Goal: Find specific page/section: Find specific page/section

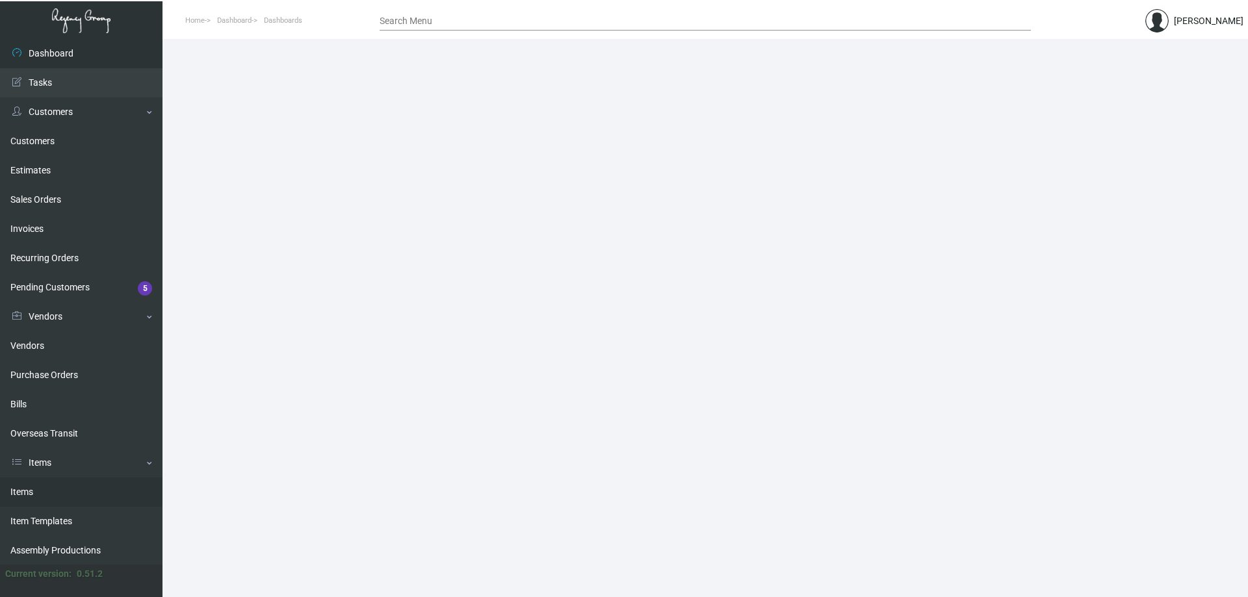
click at [20, 495] on link "Items" at bounding box center [81, 492] width 163 height 29
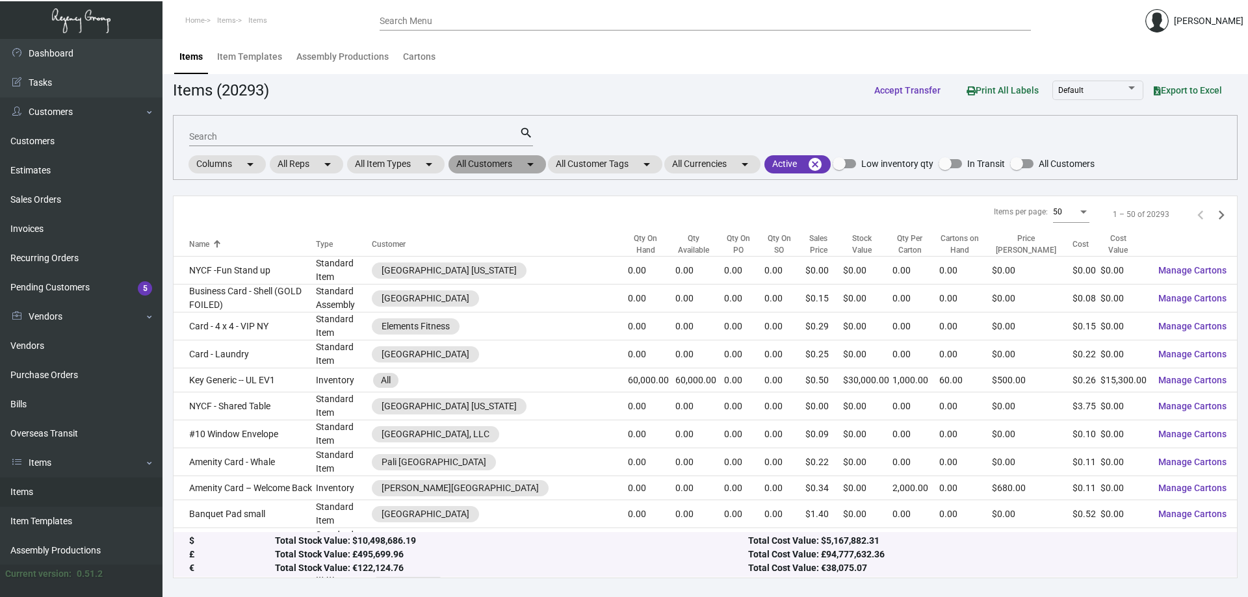
click at [514, 168] on mat-chip "All Customers arrow_drop_down" at bounding box center [498, 164] width 98 height 18
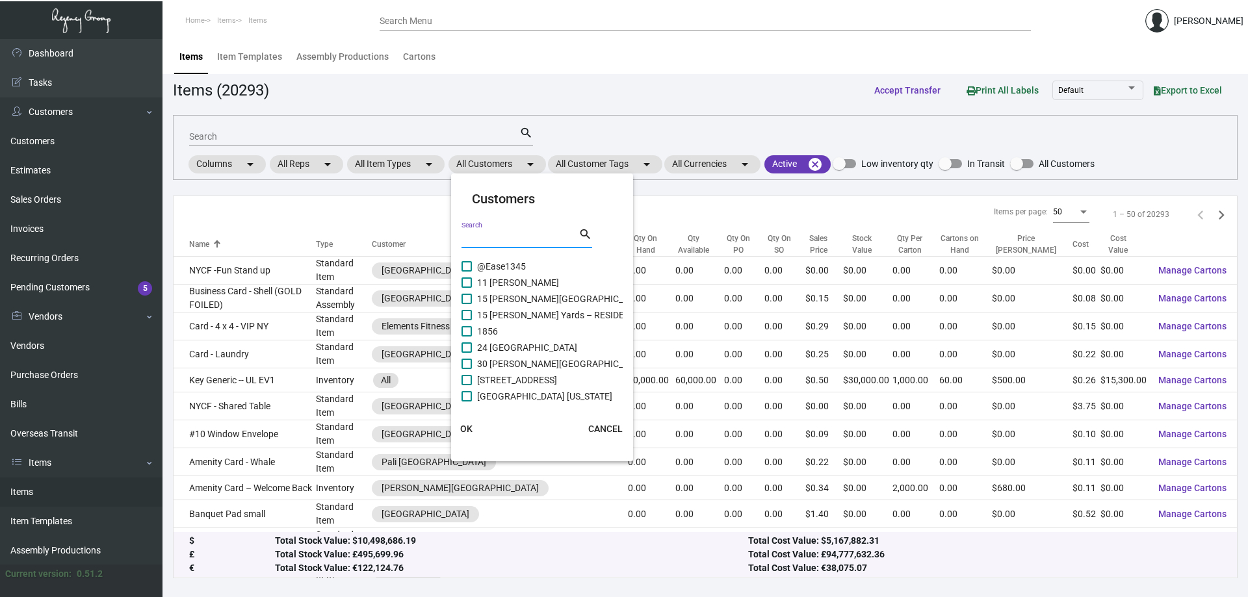
click at [495, 237] on input "Search" at bounding box center [520, 238] width 117 height 10
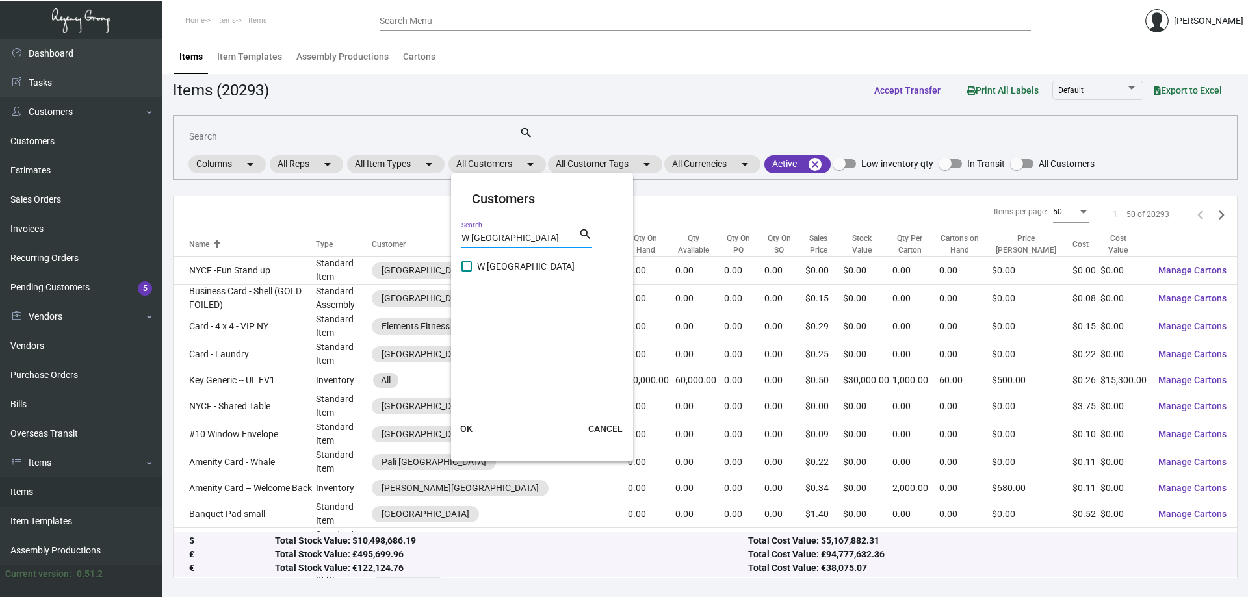
type input "W [GEOGRAPHIC_DATA]"
click at [471, 262] on span at bounding box center [467, 266] width 10 height 10
click at [467, 272] on input "W [GEOGRAPHIC_DATA]" at bounding box center [466, 272] width 1 height 1
checkbox input "true"
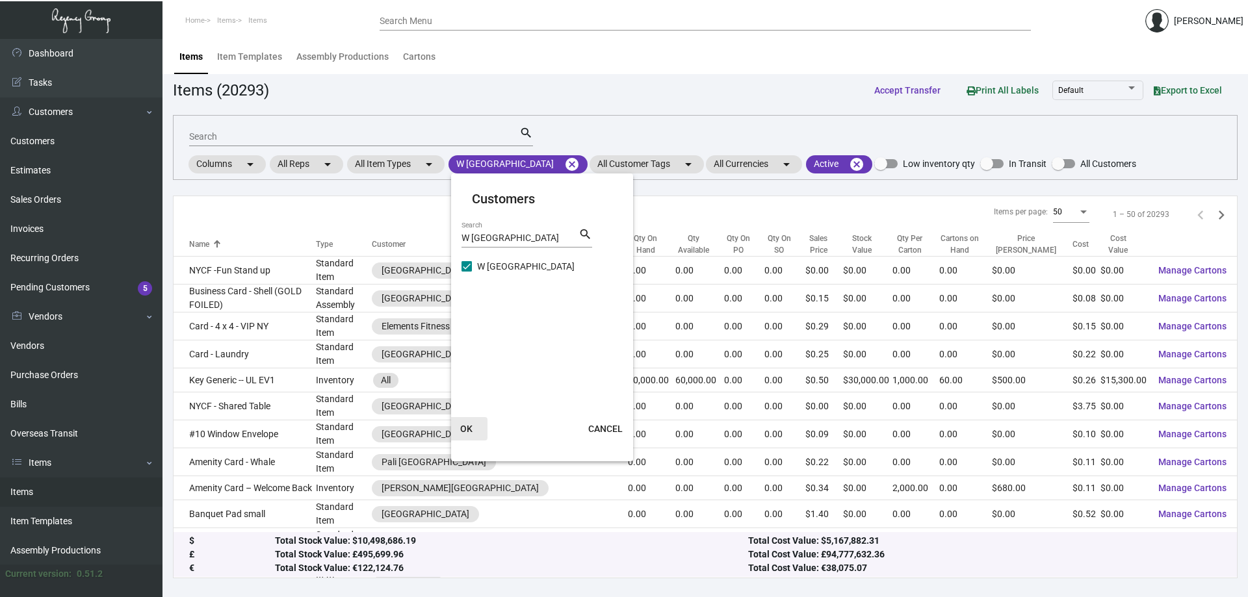
click at [467, 428] on span "OK" at bounding box center [466, 429] width 12 height 10
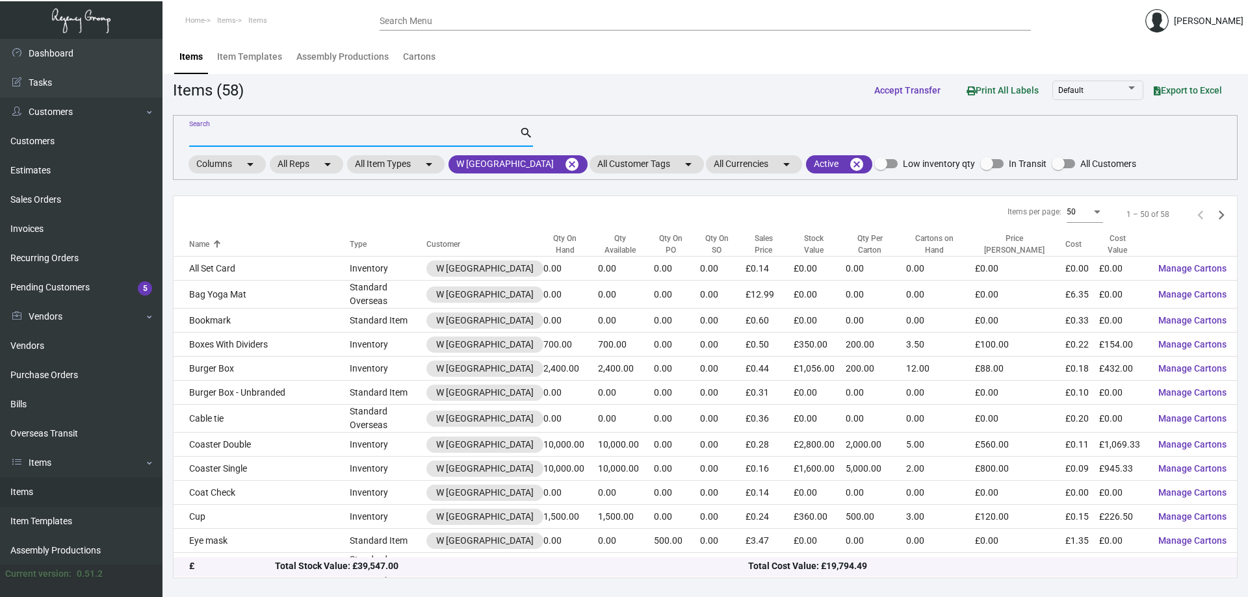
click at [268, 133] on input "Search" at bounding box center [354, 137] width 330 height 10
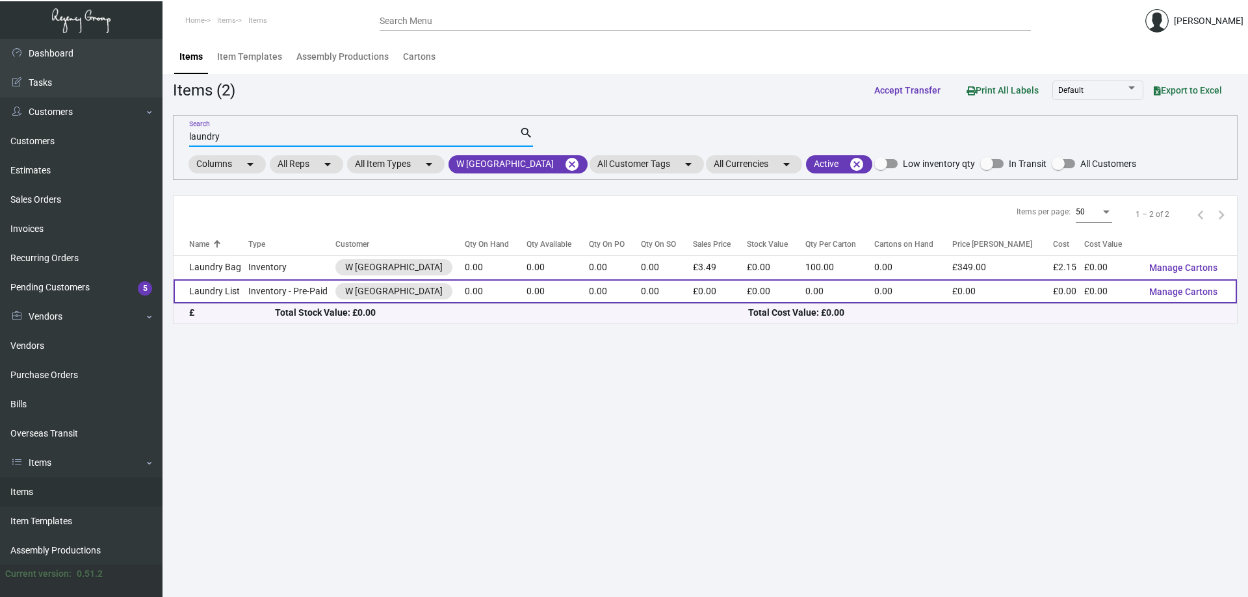
type input "laundry"
click at [235, 289] on td "Laundry List" at bounding box center [211, 292] width 75 height 24
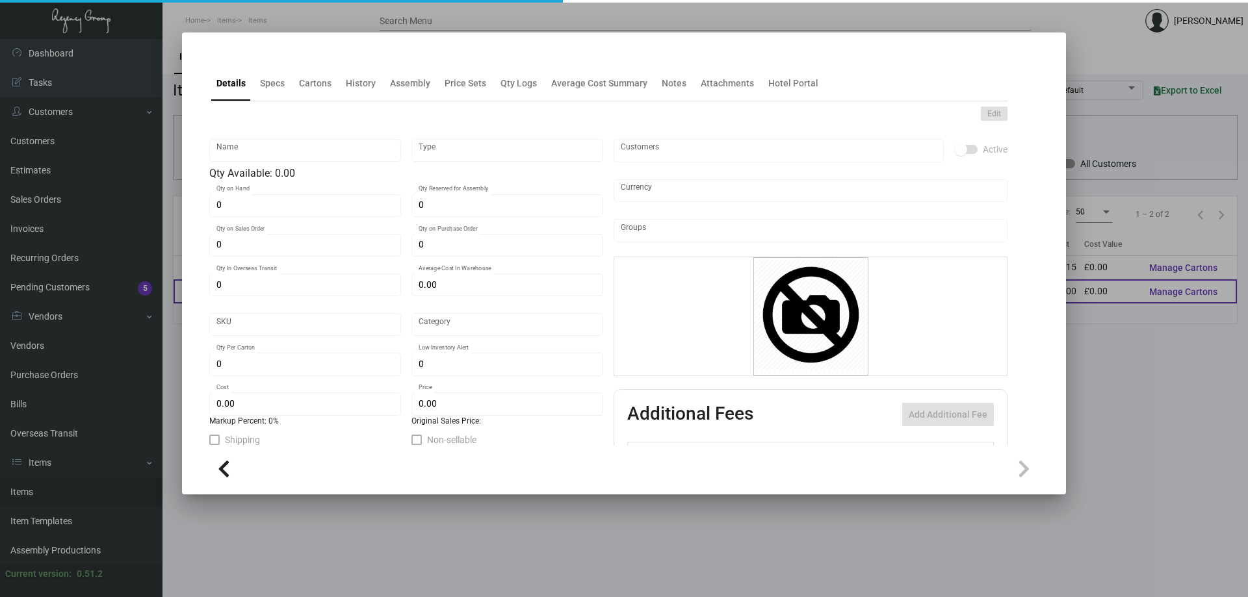
type input "Laundry List"
type input "Inventory - Pre-Paid"
type input "£ 0.00"
type input "Standard"
type input "£ 0.00"
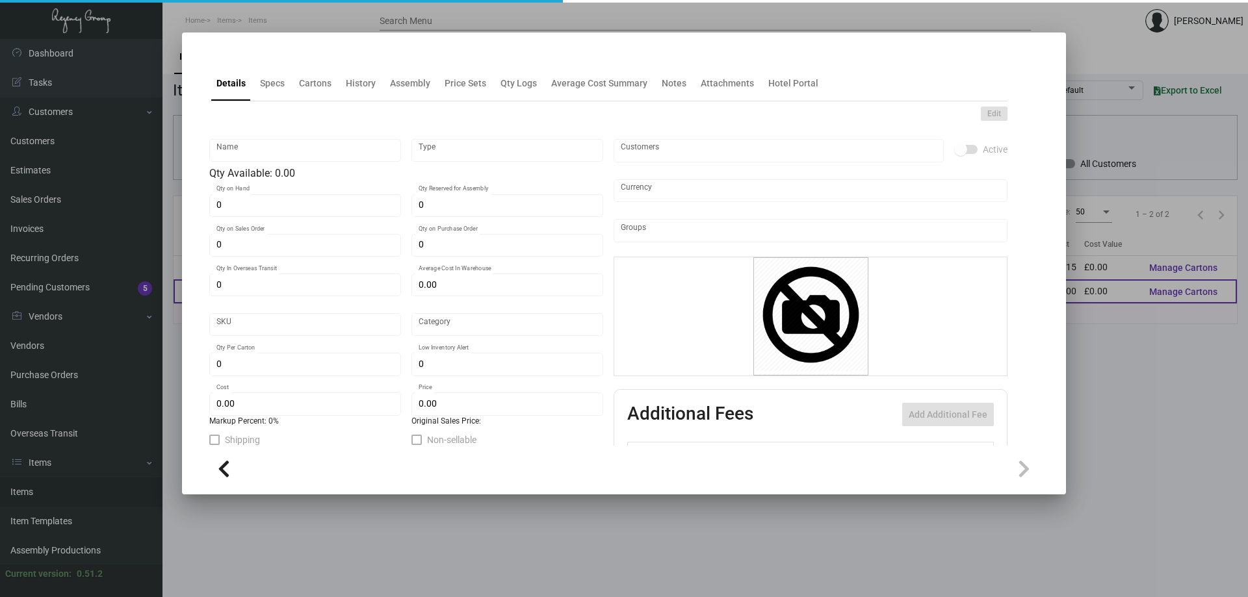
type input "£ 0.00"
checkbox input "true"
type input "United Kingdom Pound £"
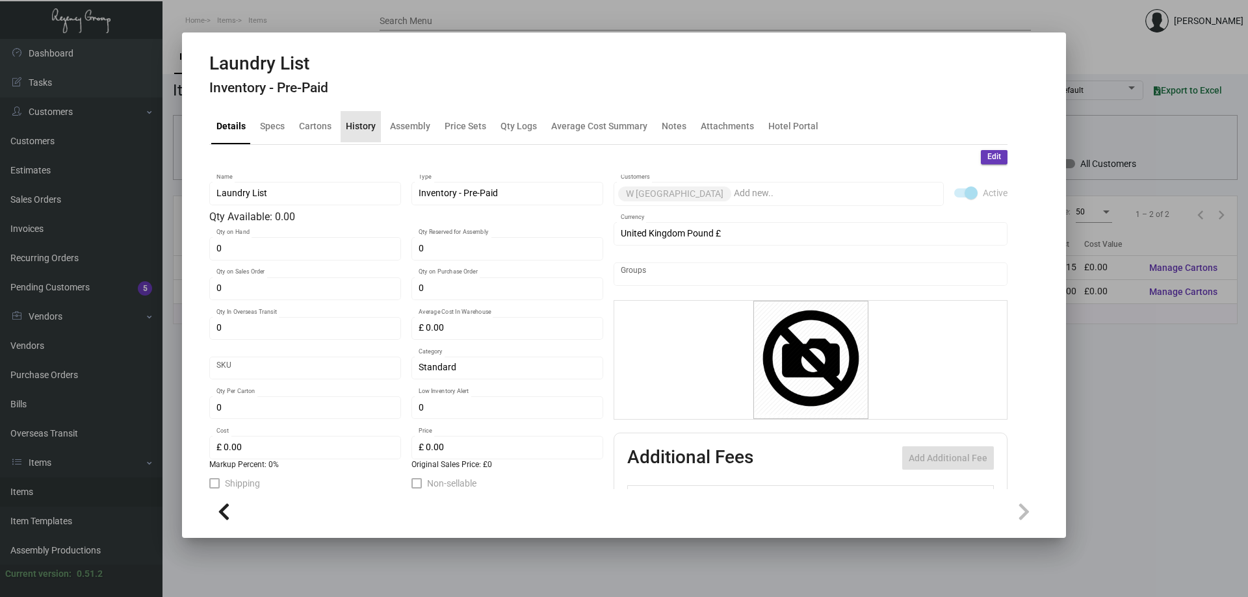
click at [368, 128] on div "History" at bounding box center [361, 127] width 30 height 14
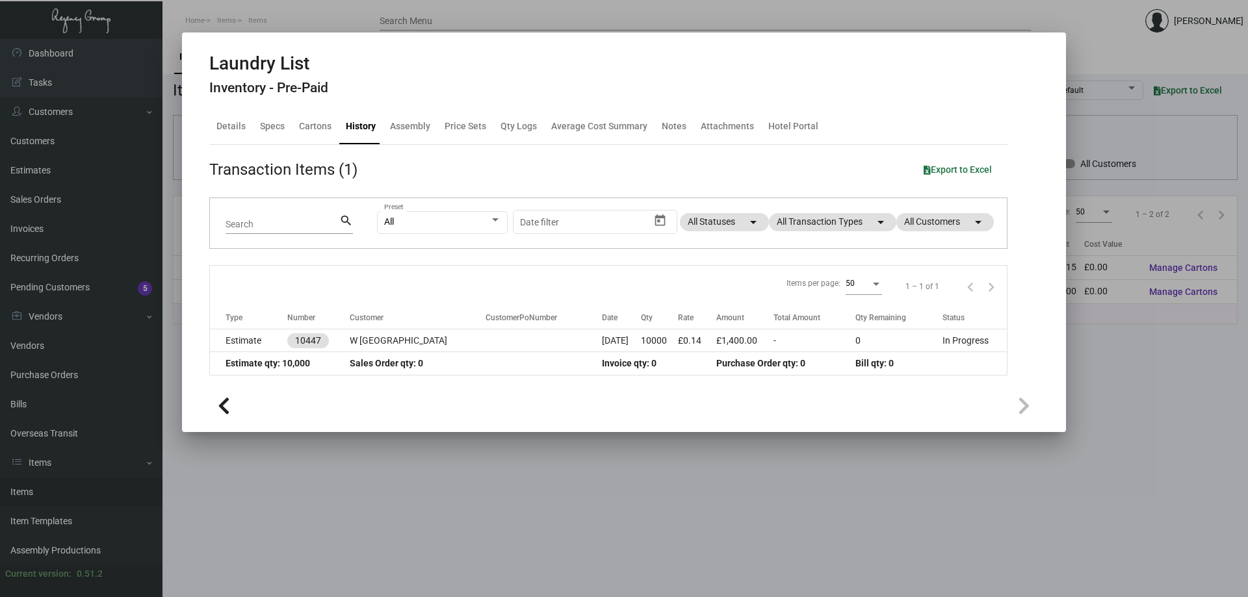
click at [460, 363] on td "Sales Order qty: 0" at bounding box center [476, 363] width 252 height 23
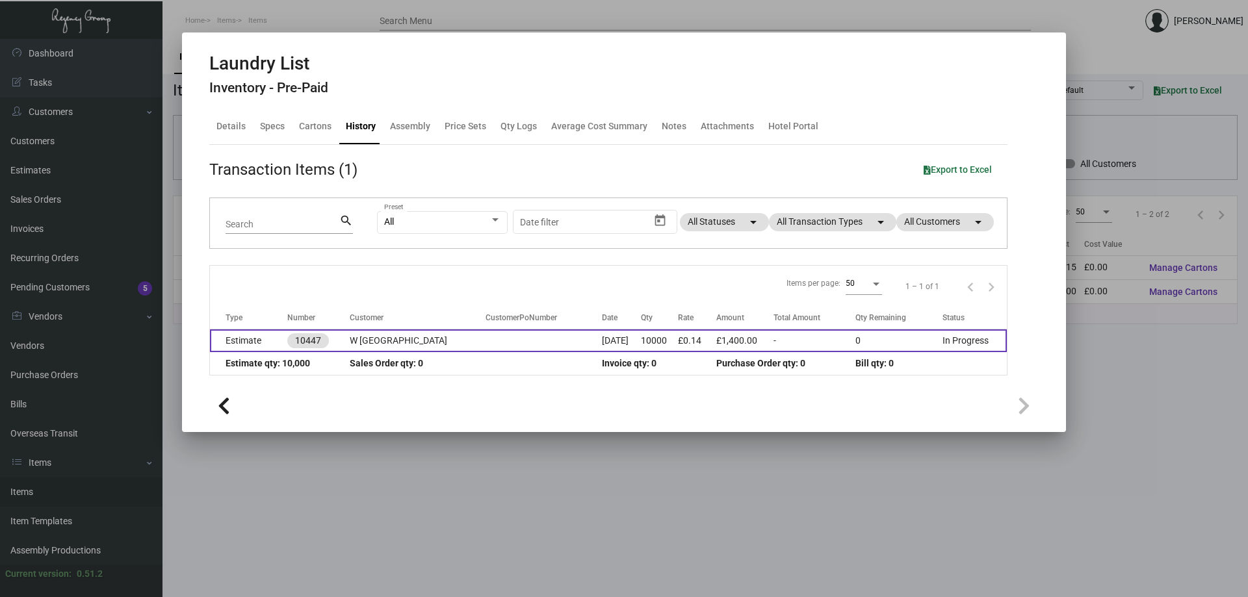
click at [404, 346] on td "W [GEOGRAPHIC_DATA]" at bounding box center [418, 341] width 136 height 23
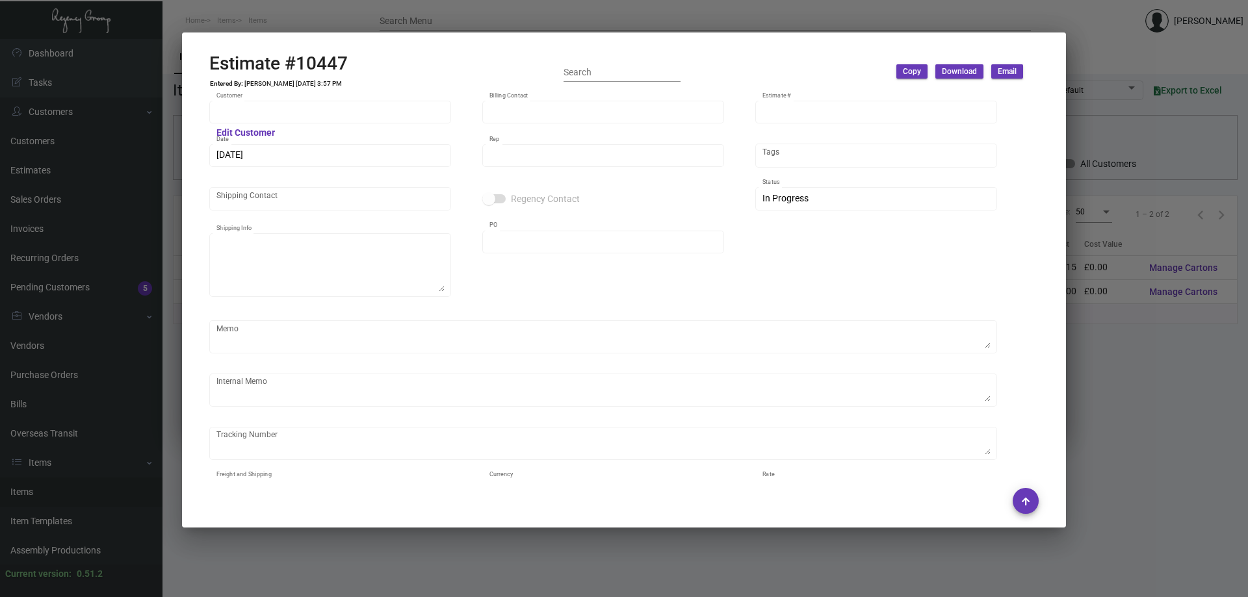
type input "W [GEOGRAPHIC_DATA]"
type input "[PERSON_NAME]"
type input "10447"
type input "[DATE]"
type input "[PERSON_NAME]"
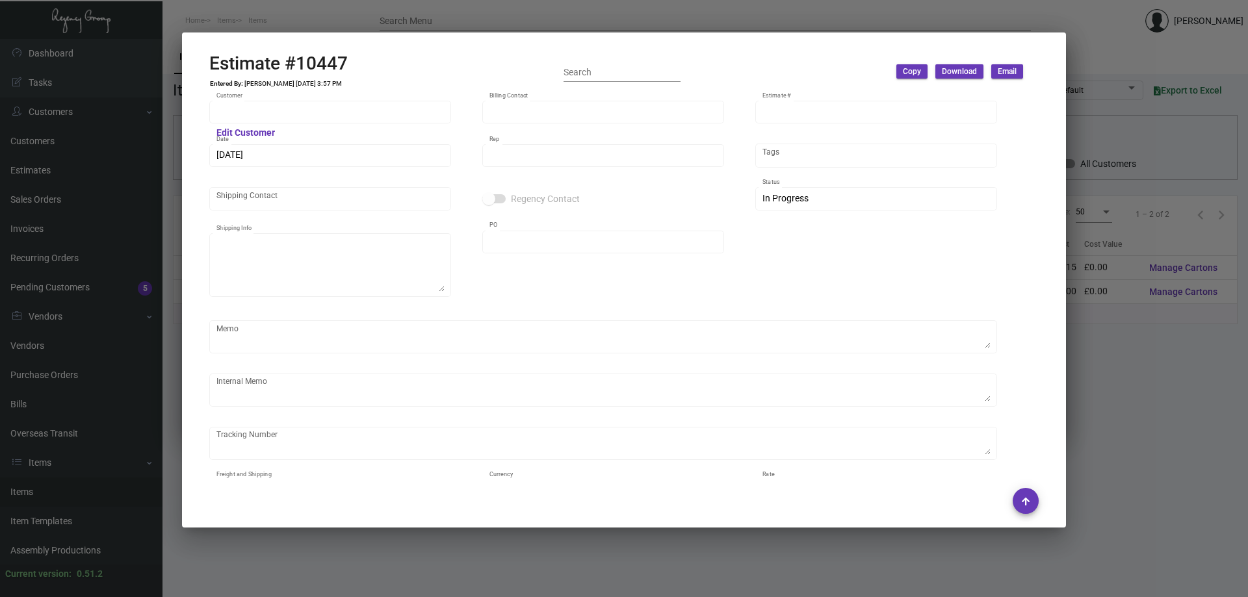
type textarea "W [GEOGRAPHIC_DATA] - [PERSON_NAME] St [PERSON_NAME] Quarter Office, [STREET_AD…"
type input "1GXM60000001337"
type input "United Kingdom Pound £"
type input "£ 0.00"
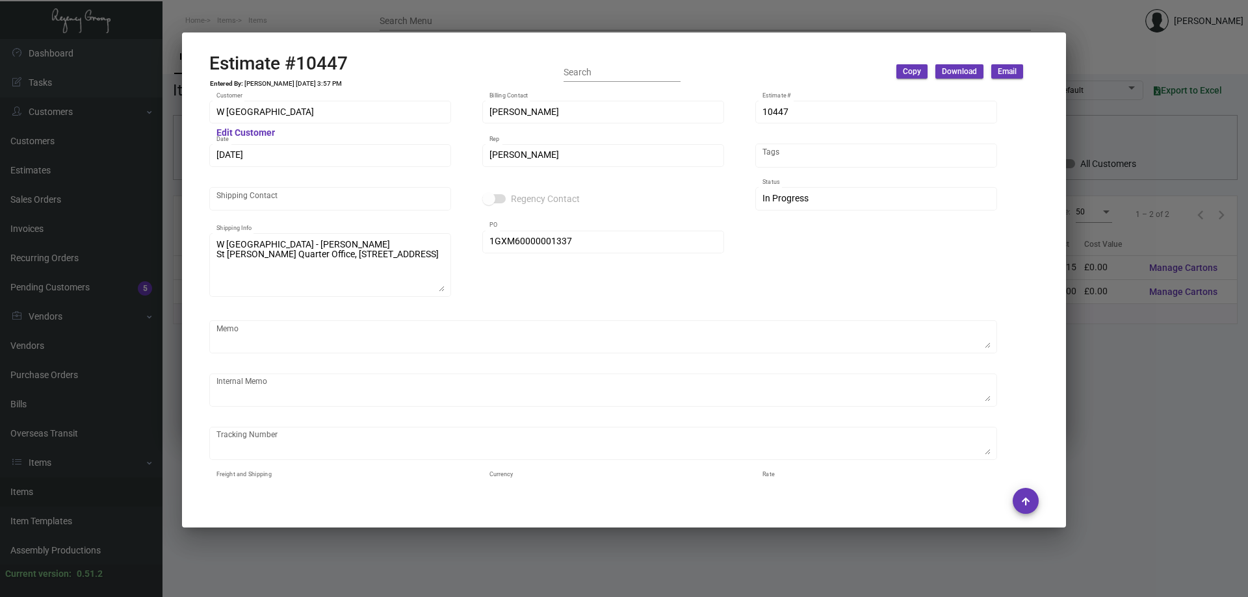
click at [218, 545] on div at bounding box center [624, 298] width 1248 height 597
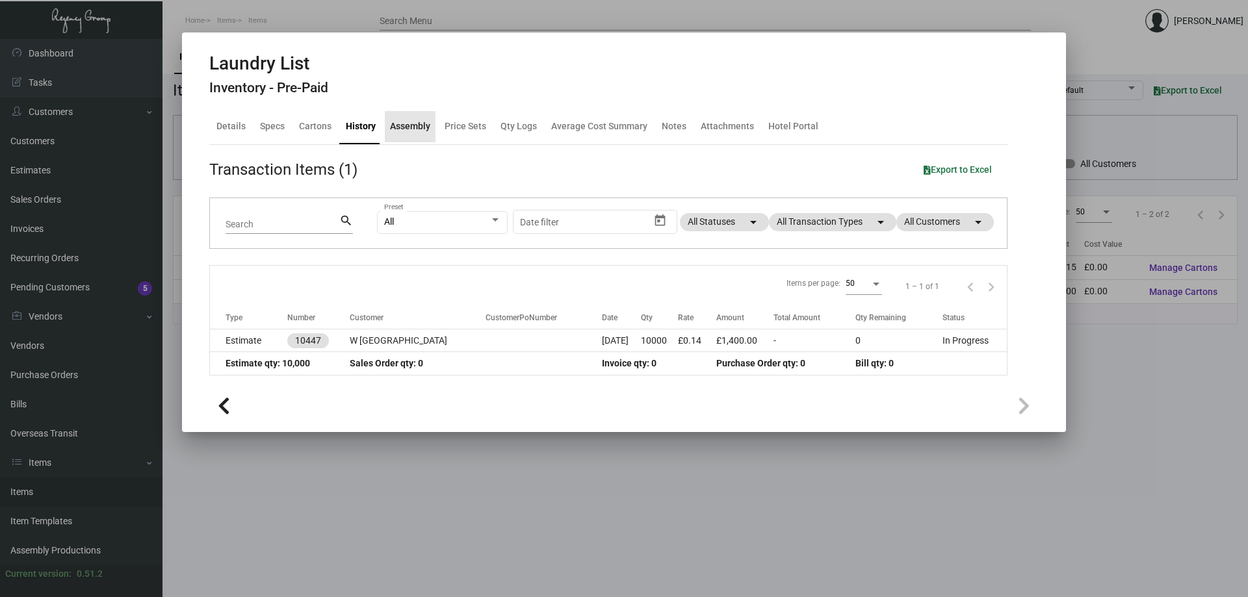
click at [406, 126] on div "Assembly" at bounding box center [410, 127] width 40 height 14
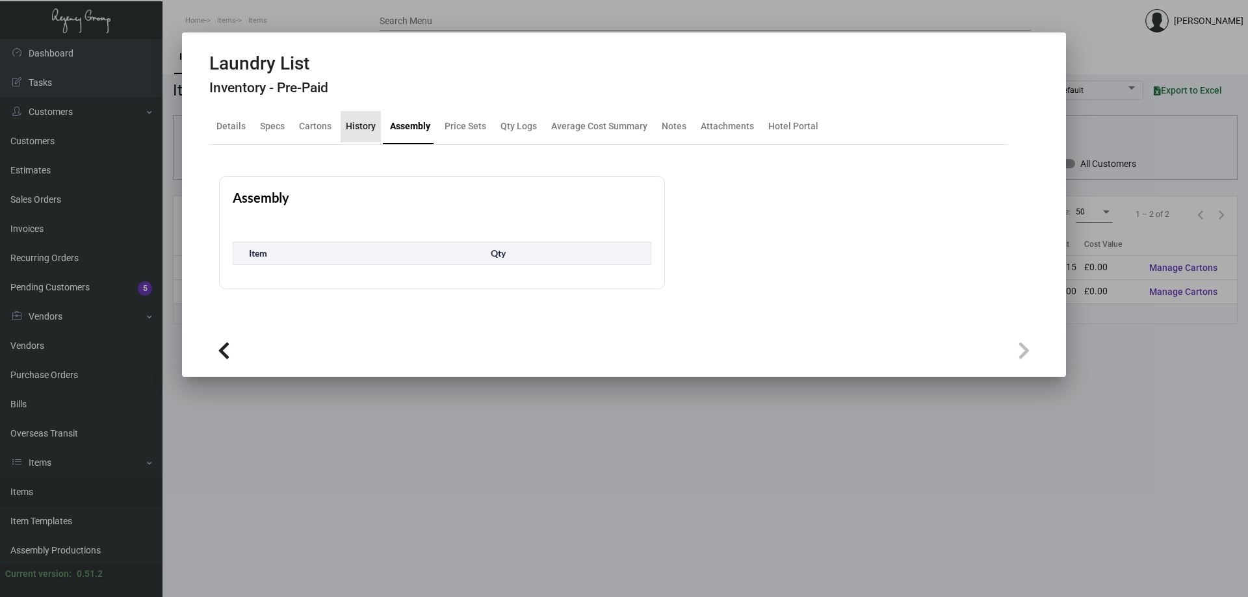
click at [362, 125] on div "History" at bounding box center [361, 127] width 30 height 14
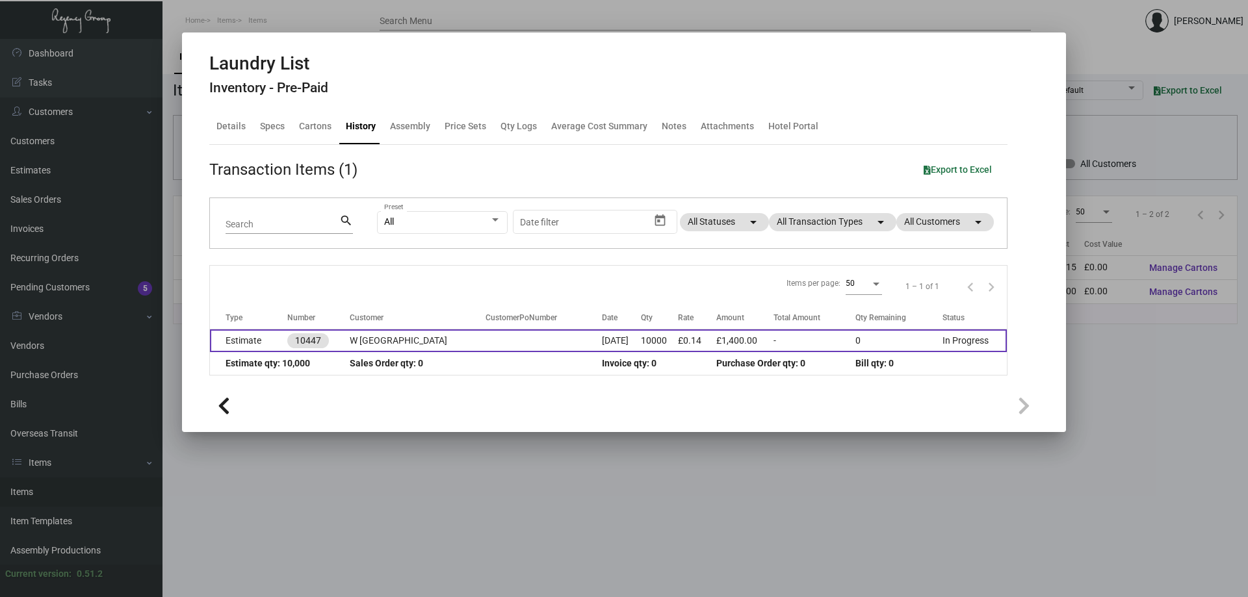
click at [379, 345] on td "W [GEOGRAPHIC_DATA]" at bounding box center [418, 341] width 136 height 23
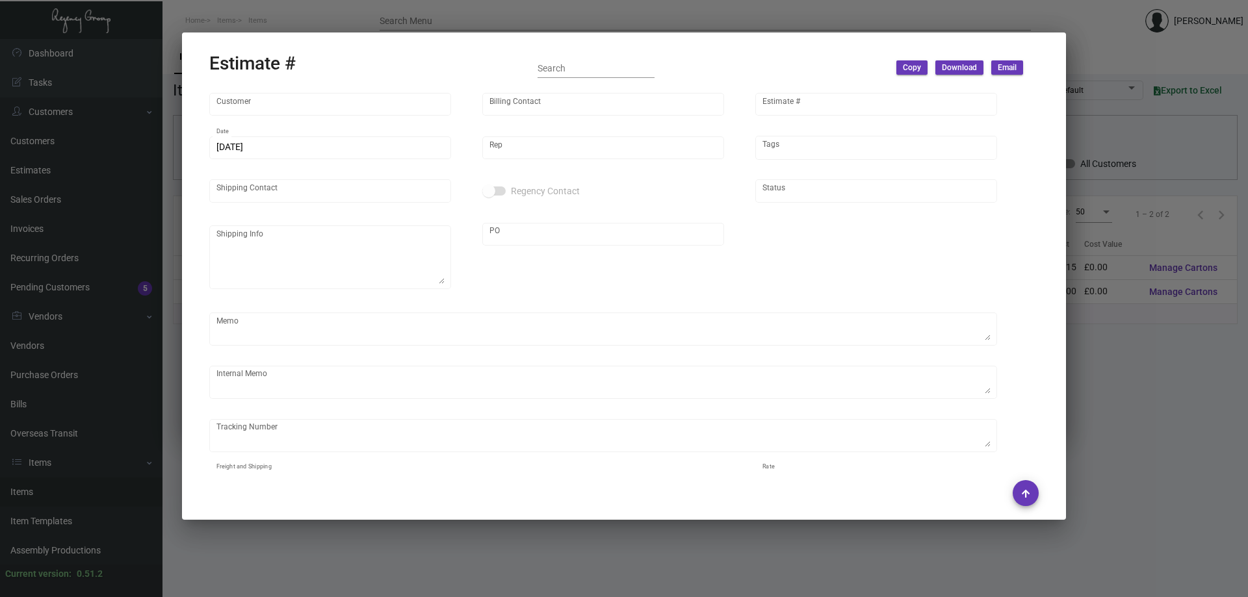
type input "W [GEOGRAPHIC_DATA]"
type input "[PERSON_NAME]"
type input "10447"
type input "[DATE]"
type input "[PERSON_NAME]"
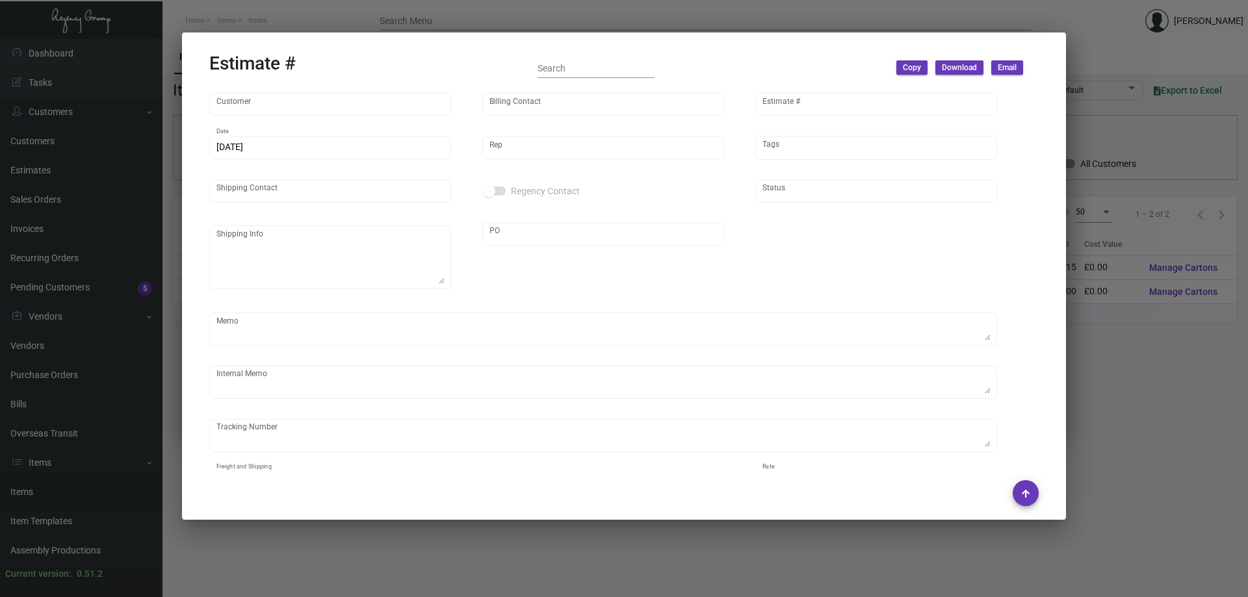
type textarea "W [GEOGRAPHIC_DATA] - [PERSON_NAME] St [PERSON_NAME] Quarter Office, [STREET_AD…"
type input "1GXM60000001337"
type input "United Kingdom Pound £"
type input "£ 0.00"
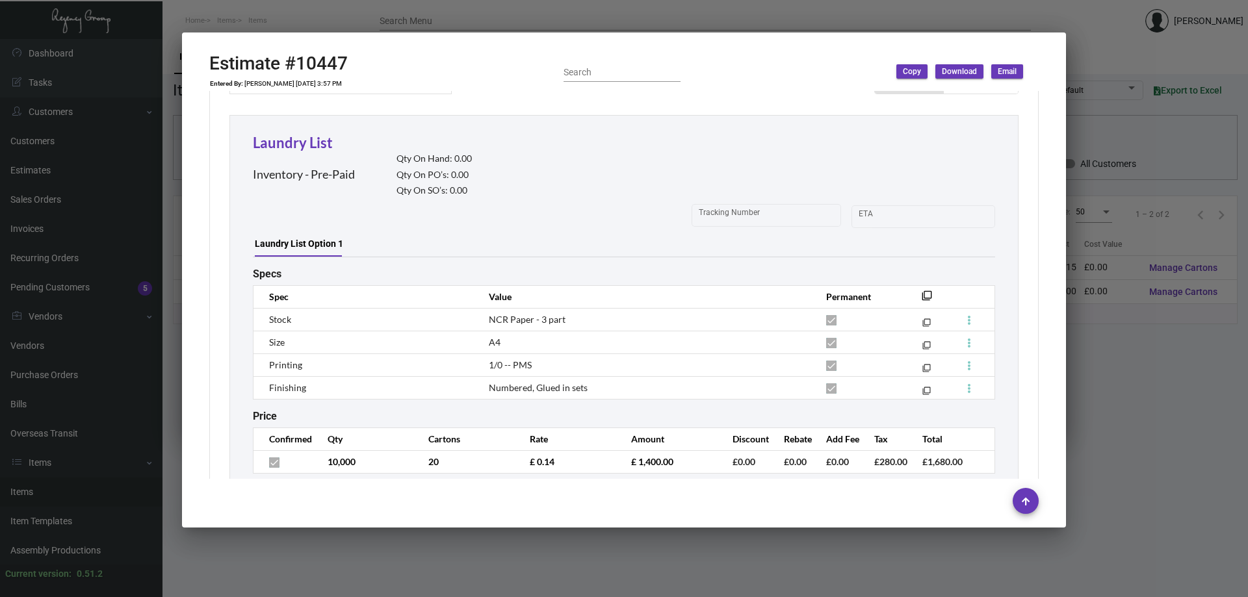
scroll to position [673, 0]
click at [1130, 480] on div at bounding box center [624, 298] width 1248 height 597
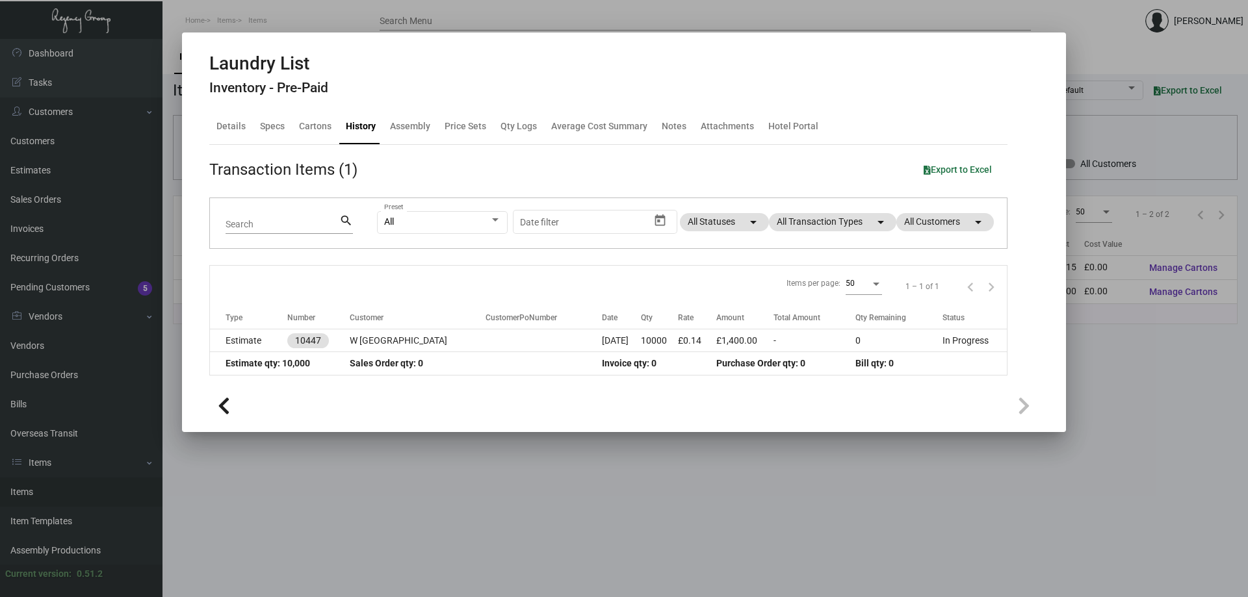
click at [707, 482] on div at bounding box center [624, 298] width 1248 height 597
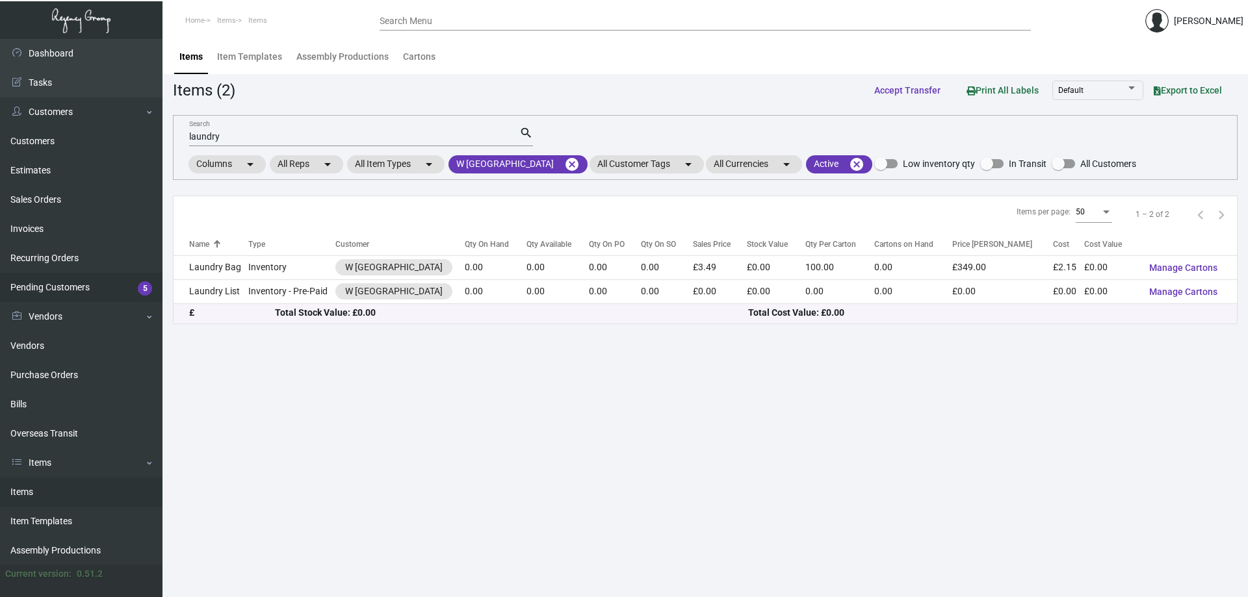
click at [88, 291] on link "Pending Customers 5" at bounding box center [81, 287] width 163 height 29
